Goal: Transaction & Acquisition: Purchase product/service

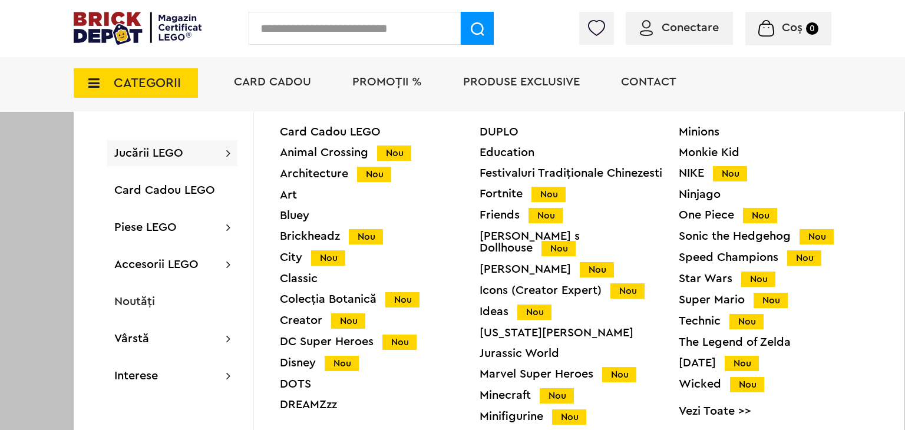
click at [497, 306] on div "Ideas Nou" at bounding box center [580, 312] width 200 height 12
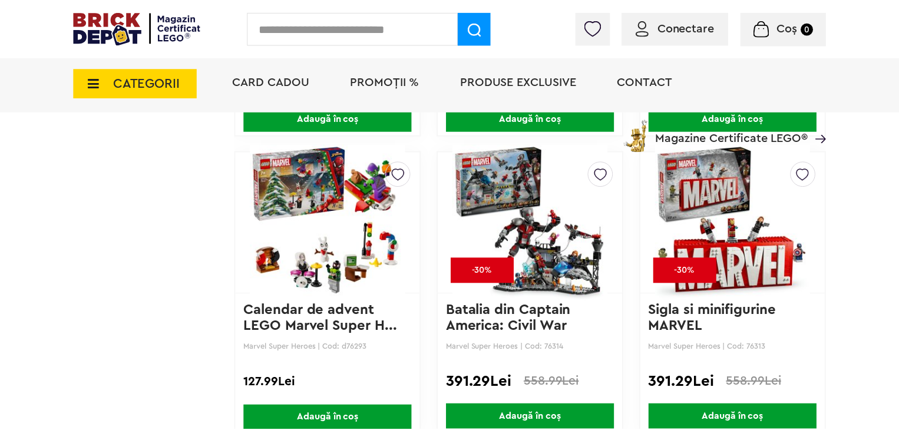
scroll to position [1796, 0]
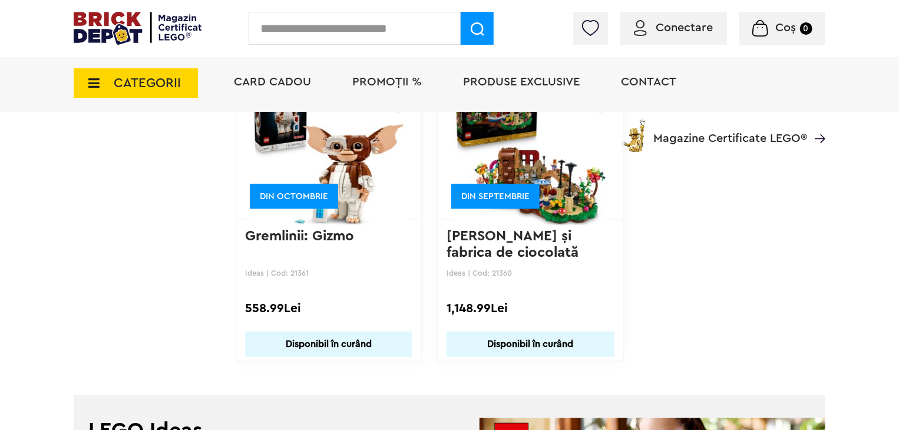
scroll to position [2711, 0]
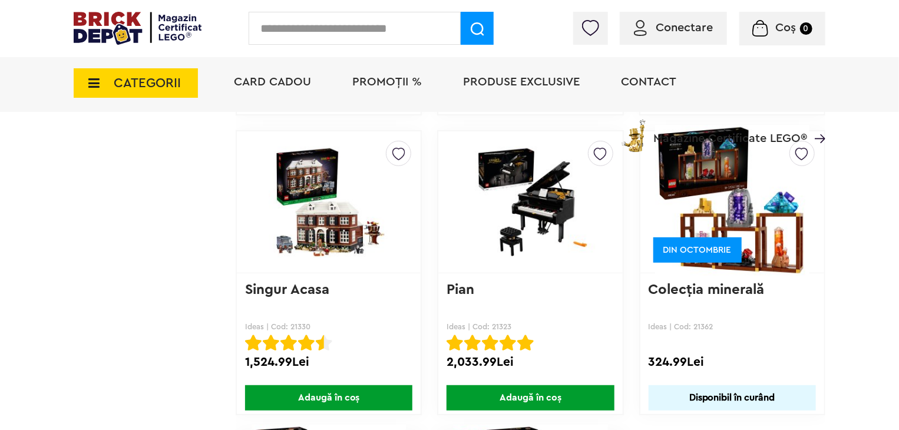
click at [149, 79] on span "CATEGORII" at bounding box center [147, 83] width 67 height 13
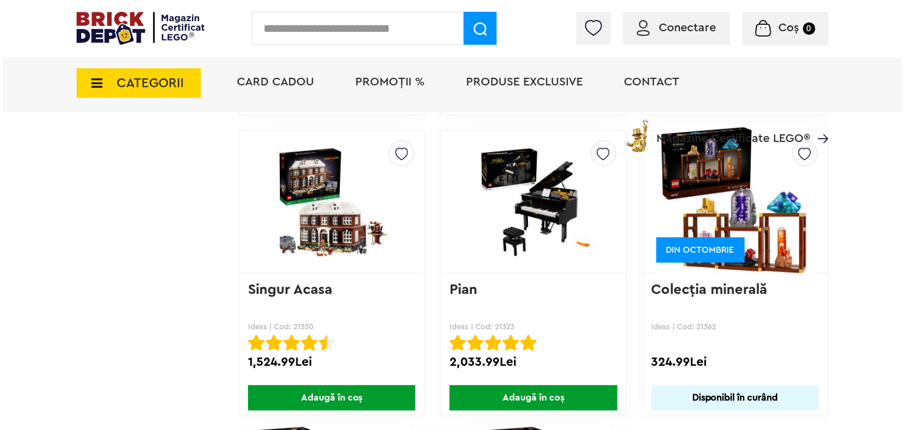
scroll to position [2417, 0]
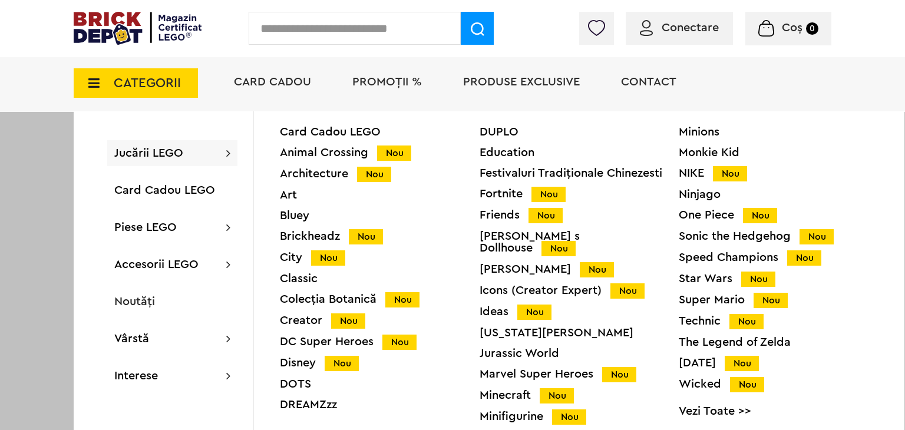
click at [500, 285] on div "Icons (Creator Expert) Nou" at bounding box center [580, 291] width 200 height 12
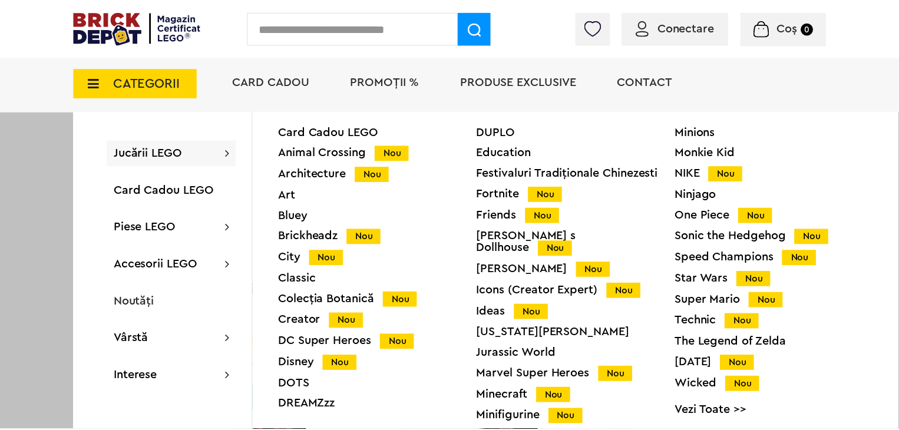
scroll to position [2416, 0]
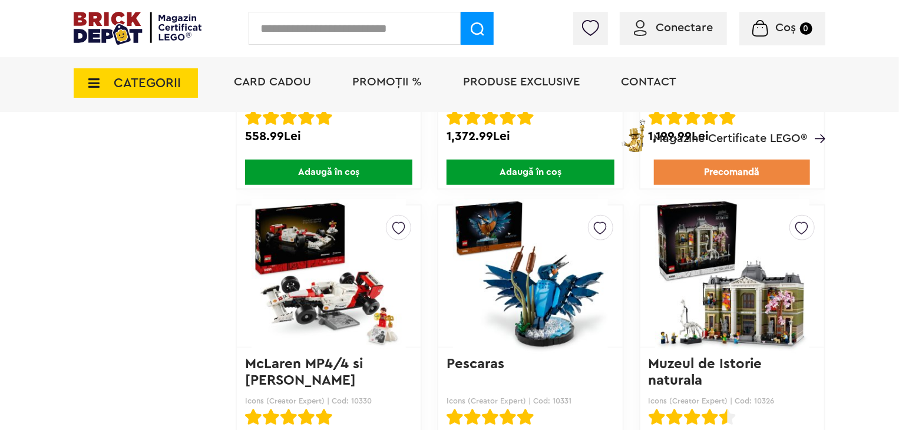
scroll to position [2669, 0]
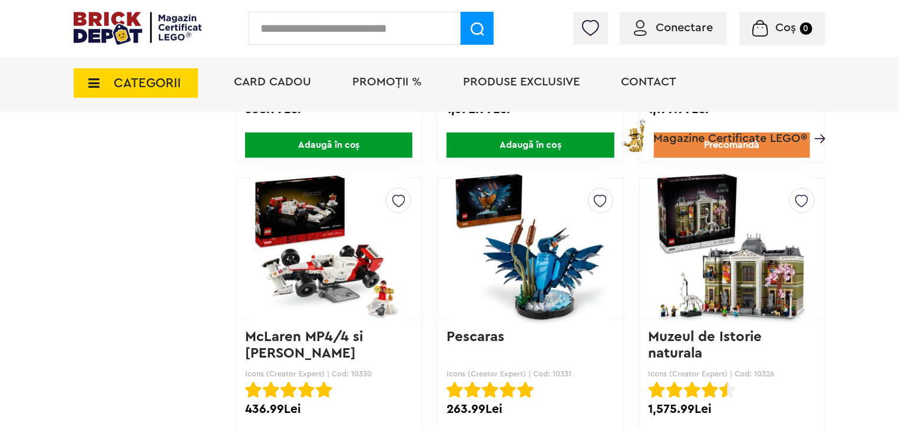
click at [471, 335] on link "Pescaras" at bounding box center [476, 337] width 58 height 14
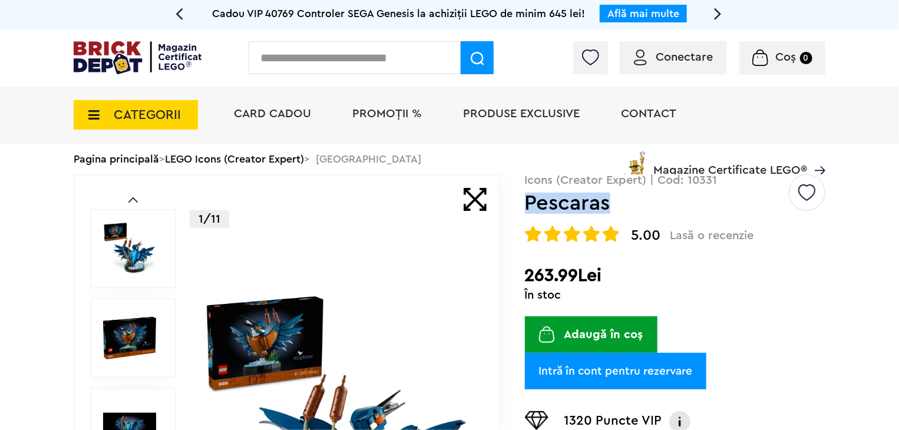
drag, startPoint x: 620, startPoint y: 205, endPoint x: 528, endPoint y: 207, distance: 92.0
click at [528, 207] on h1 "Pescaras" at bounding box center [656, 203] width 262 height 21
copy h1 "Pescaras"
click at [117, 63] on img at bounding box center [138, 57] width 128 height 33
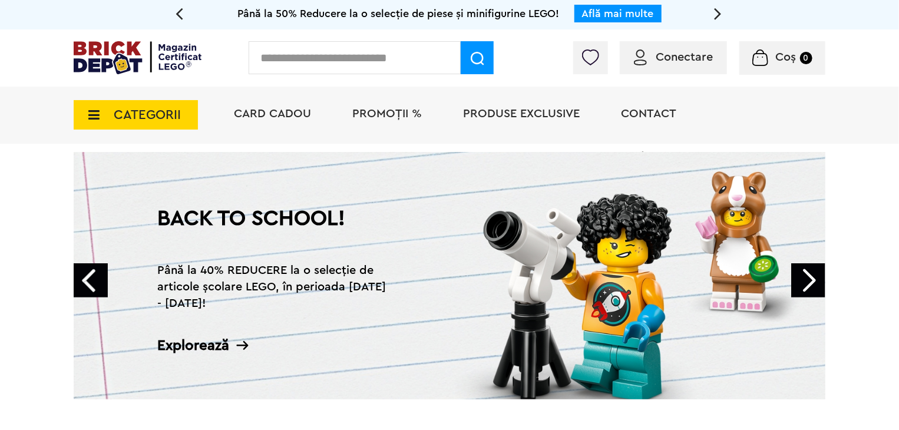
click at [290, 74] on form at bounding box center [373, 57] width 248 height 33
click at [289, 63] on input "text" at bounding box center [355, 57] width 212 height 33
paste input "*****"
type input "*****"
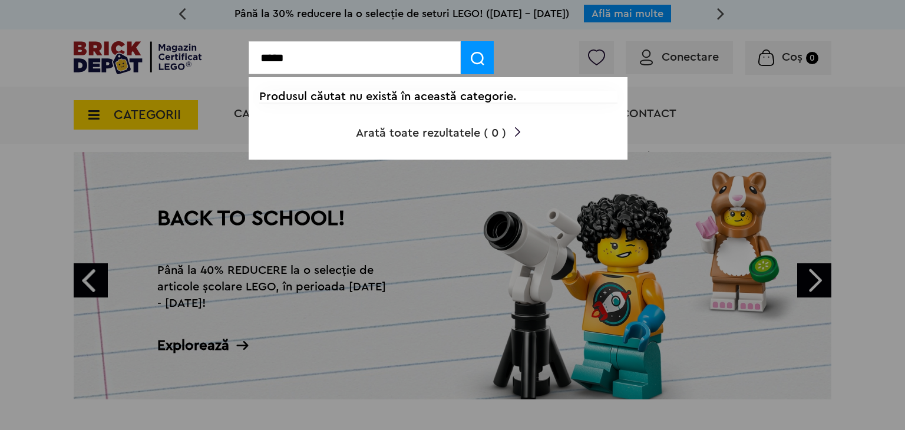
drag, startPoint x: 364, startPoint y: 55, endPoint x: 227, endPoint y: 61, distance: 136.9
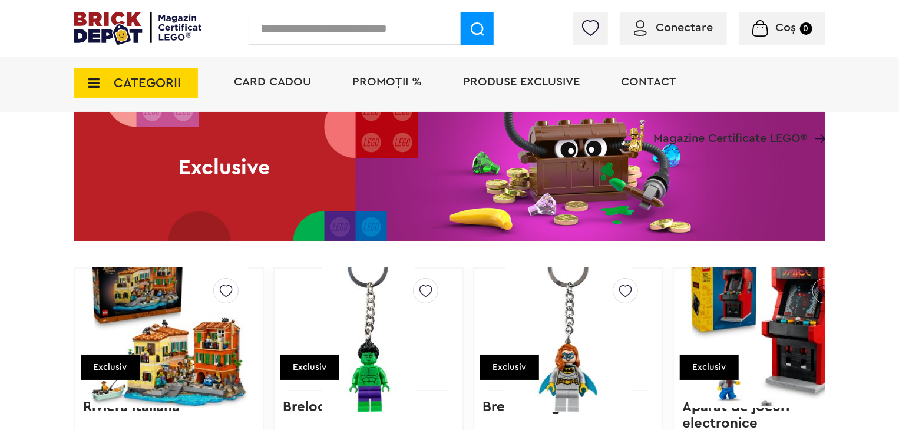
scroll to position [2099, 0]
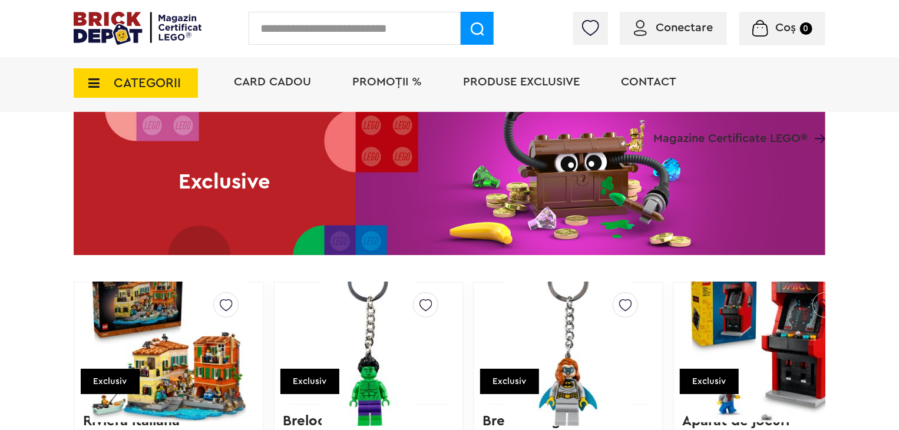
click at [160, 93] on span "CATEGORII" at bounding box center [136, 82] width 124 height 29
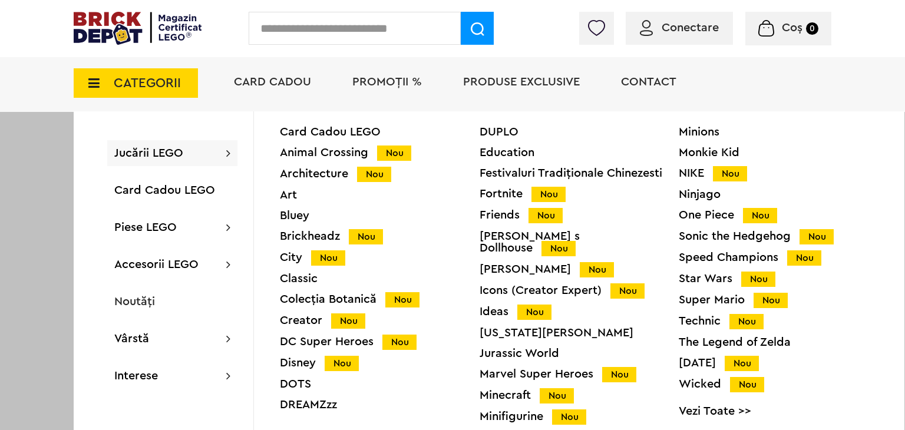
click at [337, 170] on div "Architecture Nou" at bounding box center [380, 174] width 200 height 12
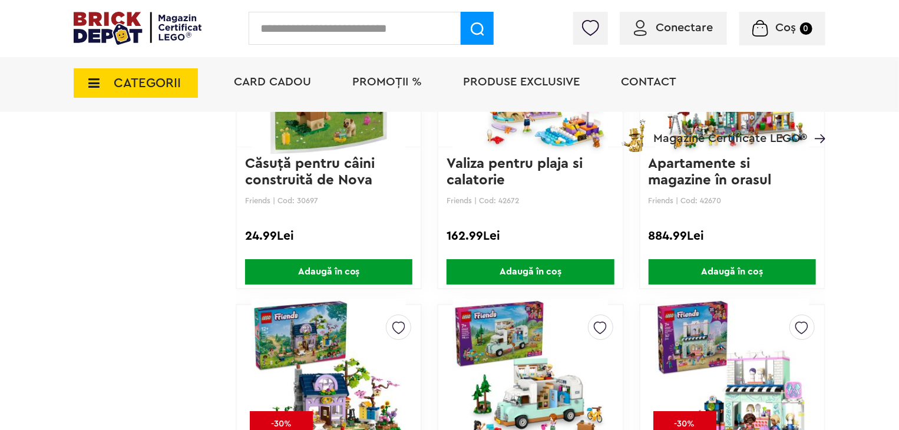
scroll to position [1944, 0]
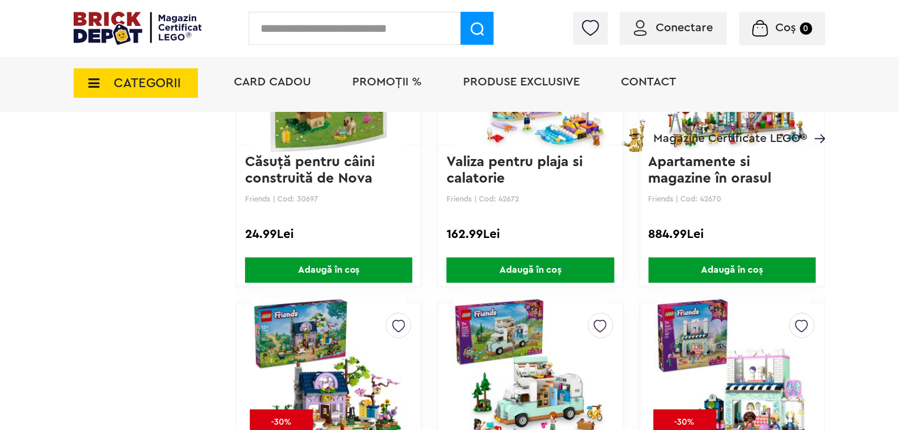
click at [288, 38] on input "text" at bounding box center [355, 28] width 212 height 33
paste input "*****"
type input "*****"
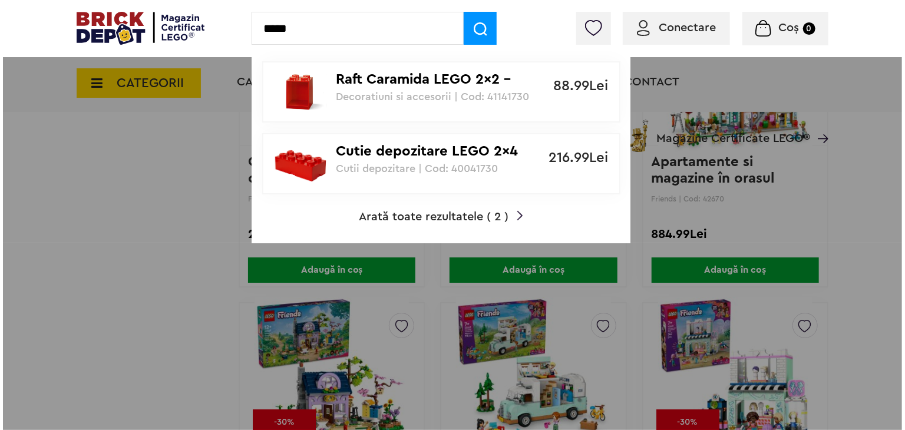
scroll to position [1945, 0]
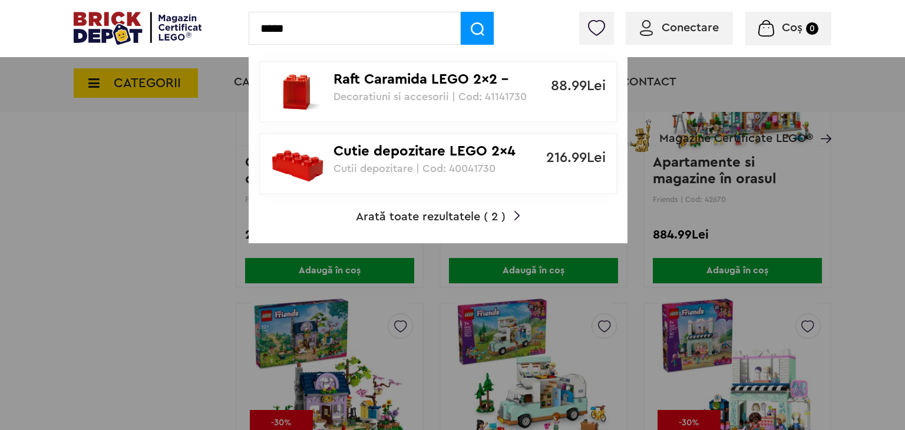
drag, startPoint x: 313, startPoint y: 25, endPoint x: 238, endPoint y: 26, distance: 74.9
click at [238, 26] on div "***** Raft Caramida LEGO 2x2 - Rosu Decoratiuni si accesorii | Cod: 41141730 88…" at bounding box center [452, 28] width 905 height 57
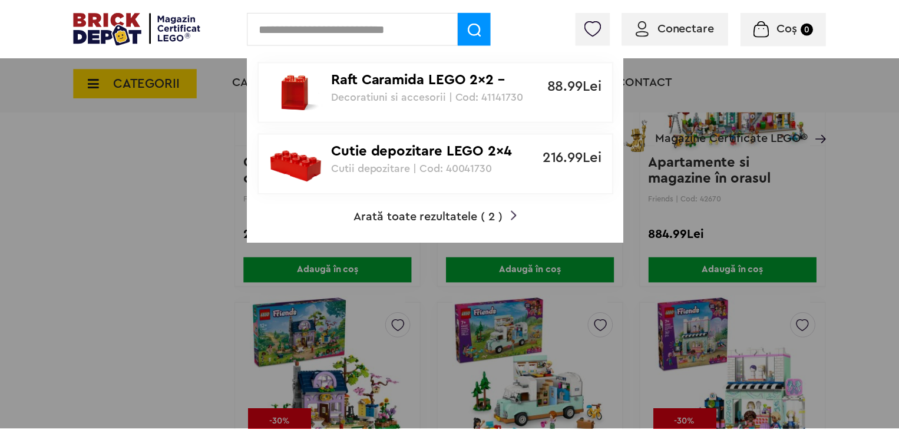
scroll to position [1944, 0]
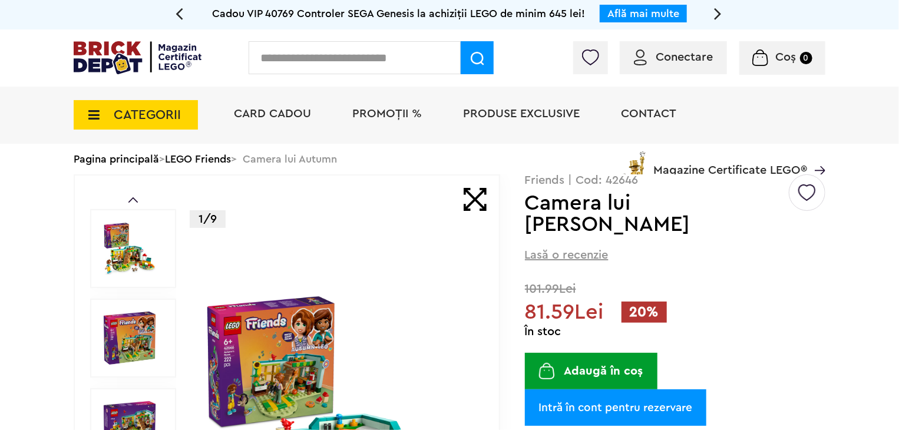
click at [642, 182] on p "Friends | Cod: 42646" at bounding box center [675, 180] width 301 height 12
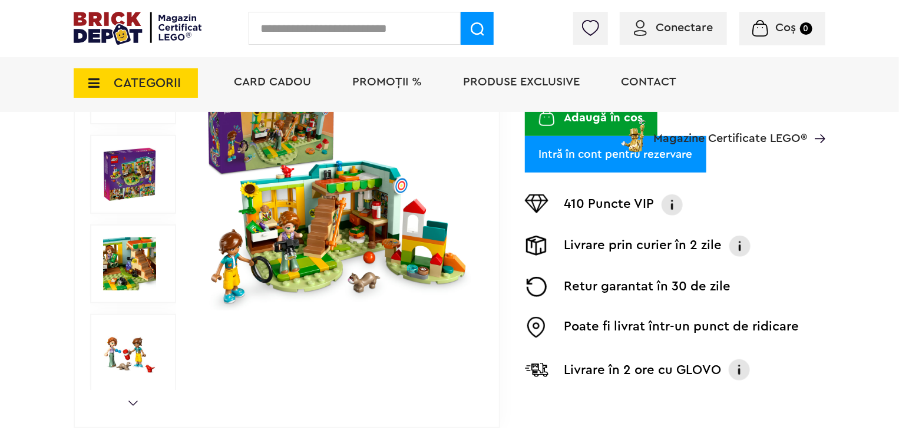
scroll to position [295, 0]
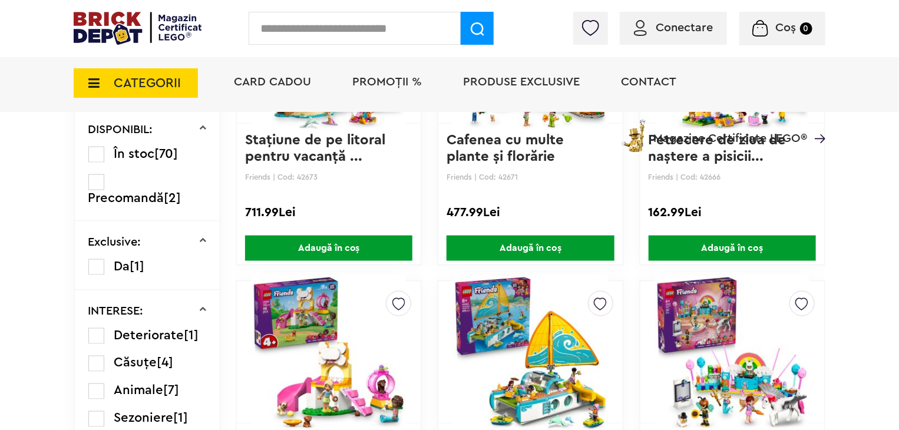
scroll to position [413, 0]
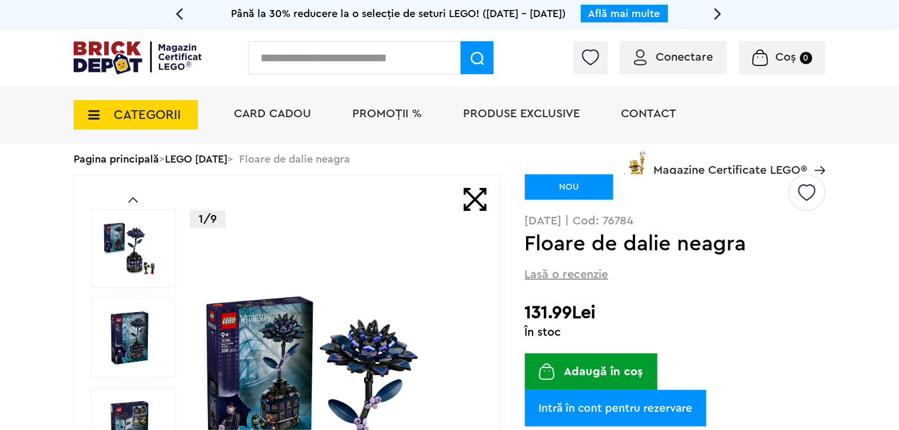
click at [287, 69] on input "text" at bounding box center [355, 57] width 212 height 33
paste input "*****"
type input "*****"
click at [483, 63] on img at bounding box center [478, 59] width 14 height 14
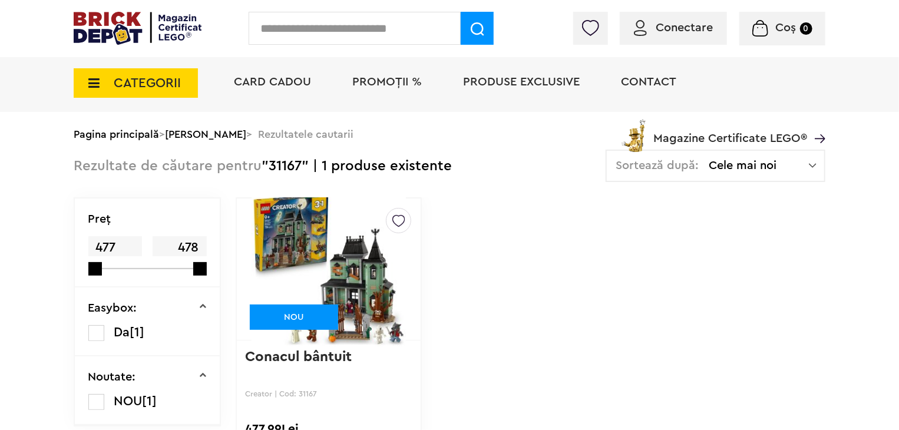
scroll to position [118, 0]
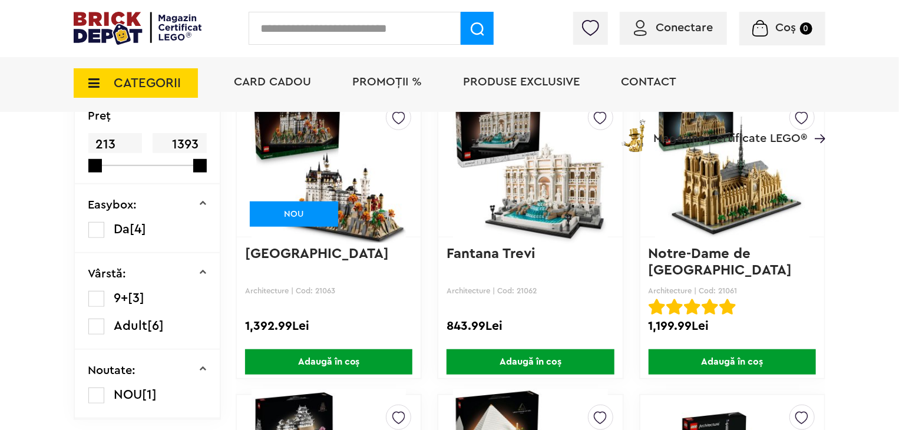
scroll to position [294, 0]
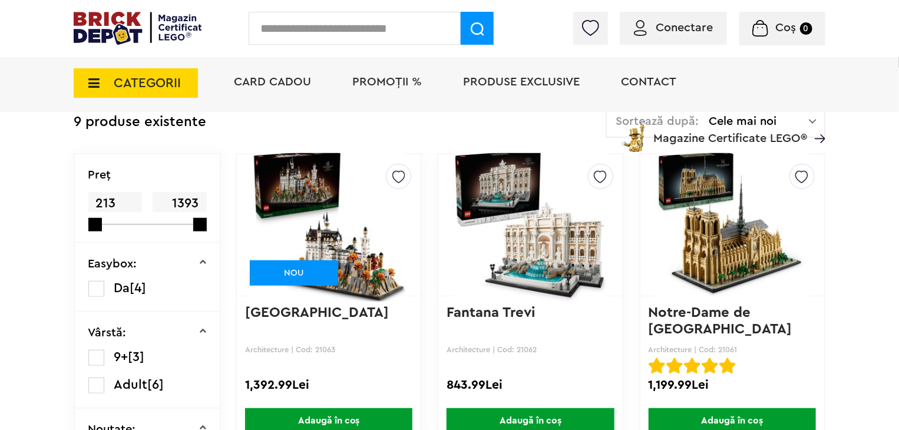
click at [173, 86] on span "CATEGORII" at bounding box center [147, 83] width 67 height 13
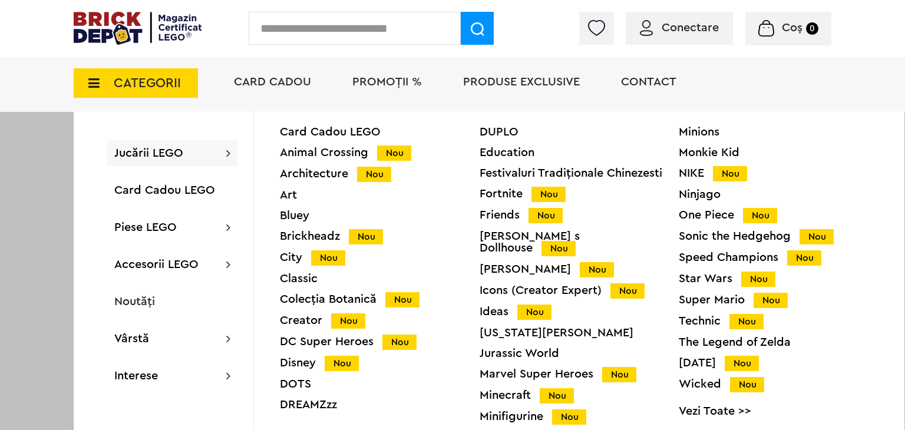
click at [299, 298] on div "Colecția Botanică Nou" at bounding box center [380, 300] width 200 height 12
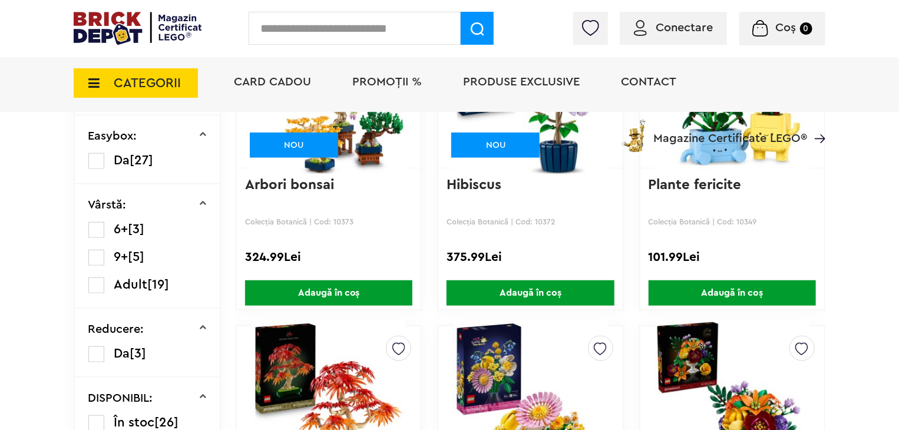
scroll to position [354, 0]
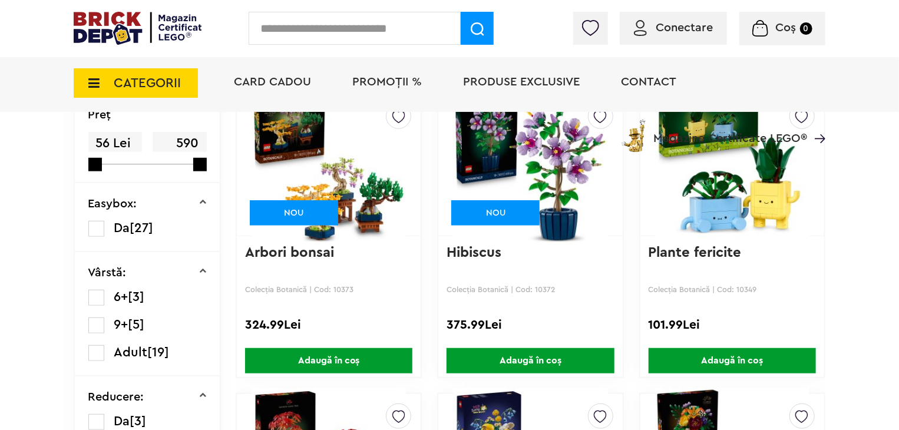
click at [124, 88] on span "CATEGORII" at bounding box center [147, 83] width 67 height 13
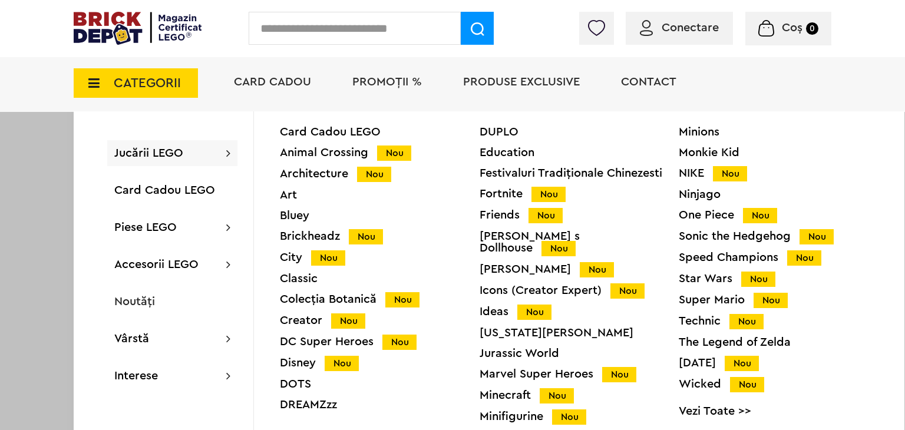
click at [305, 363] on div "Disney Nou" at bounding box center [380, 363] width 200 height 12
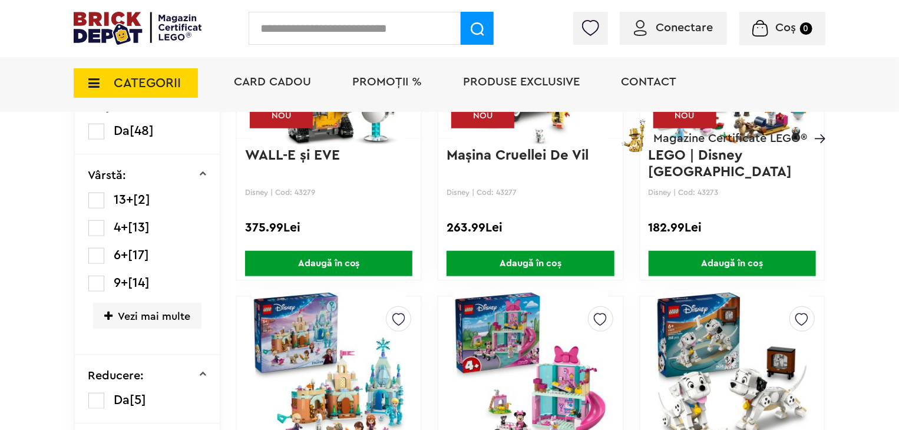
scroll to position [471, 0]
